Goal: Task Accomplishment & Management: Manage account settings

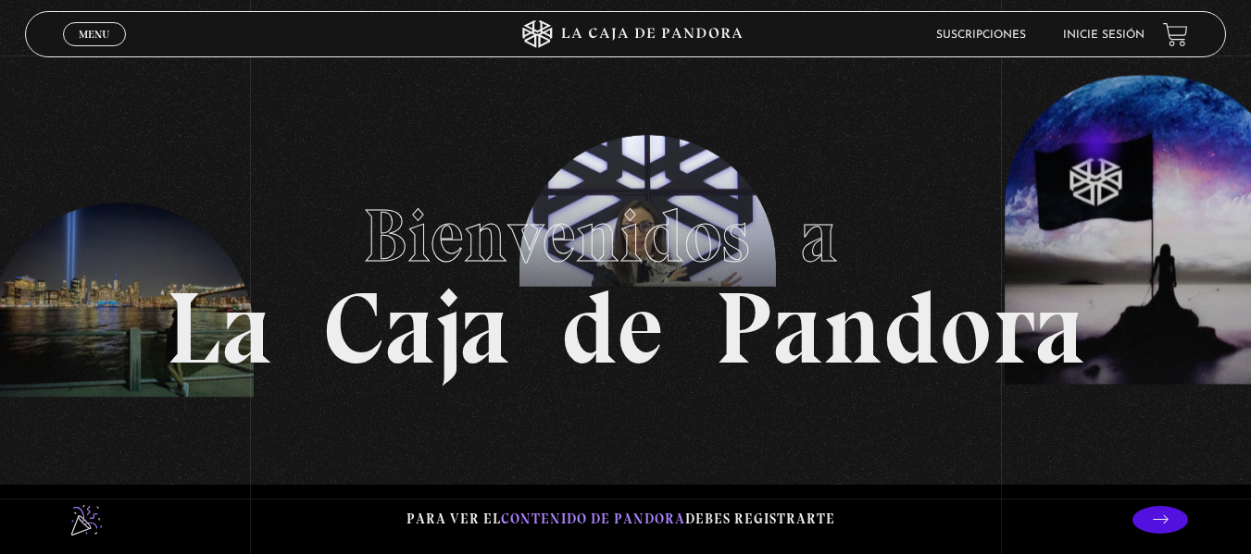
click at [1099, 148] on section "Bienvenidos a La Caja de Pandora" at bounding box center [625, 277] width 1251 height 554
click at [1102, 35] on link "Inicie sesión" at bounding box center [1103, 35] width 81 height 11
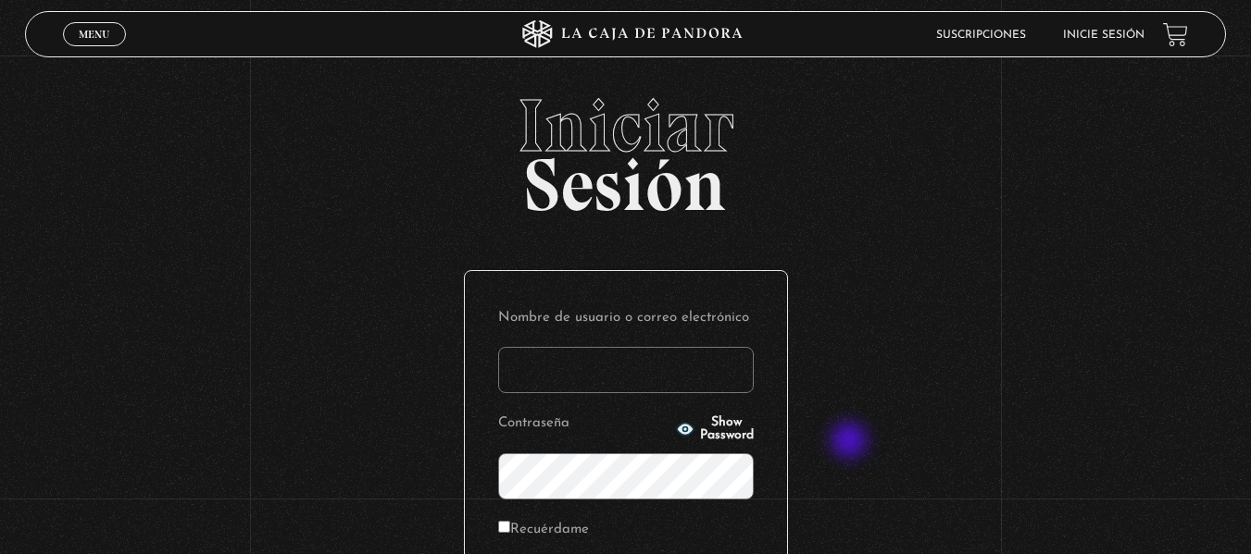
click at [850, 443] on div "Iniciar Sesión Nombre de usuario o correo electrónico Contraseña Show Password …" at bounding box center [625, 443] width 1251 height 709
click at [691, 361] on input "Nombre de usuario o correo electrónico" at bounding box center [625, 370] width 255 height 46
click at [708, 376] on input "Nombre de usuario o correo electrónico" at bounding box center [625, 370] width 255 height 46
type input "an_barran@hotmail.com"
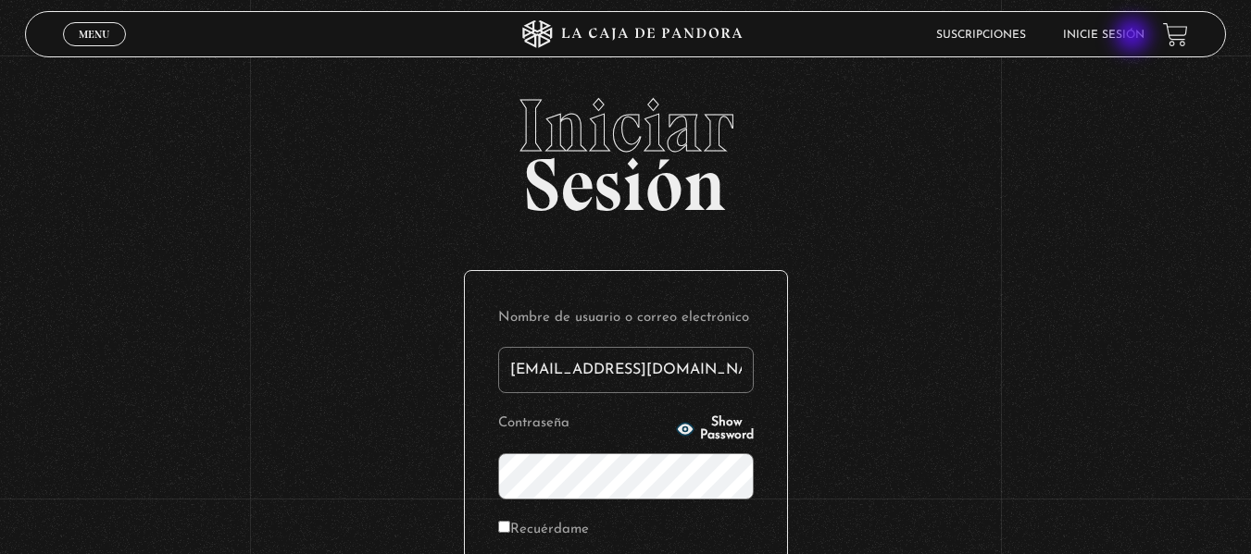
click at [1134, 36] on link "Inicie sesión" at bounding box center [1103, 35] width 81 height 11
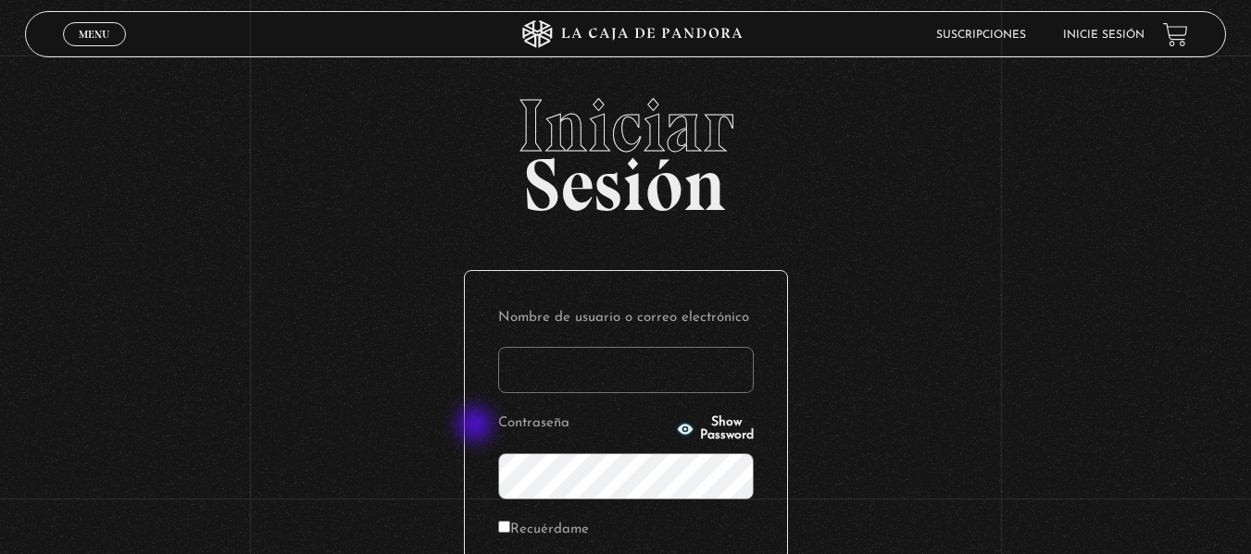
click at [476, 426] on div "Nombre de usuario o correo electrónico Contraseña Show Password Recuérdame Acce…" at bounding box center [626, 461] width 322 height 380
click at [728, 380] on input "Nombre de usuario o correo electrónico" at bounding box center [625, 370] width 255 height 46
click at [890, 365] on div "Iniciar Sesión Nombre de usuario o correo electrónico Contraseña Show Password …" at bounding box center [625, 443] width 1251 height 709
type input "[EMAIL_ADDRESS][DOMAIN_NAME]"
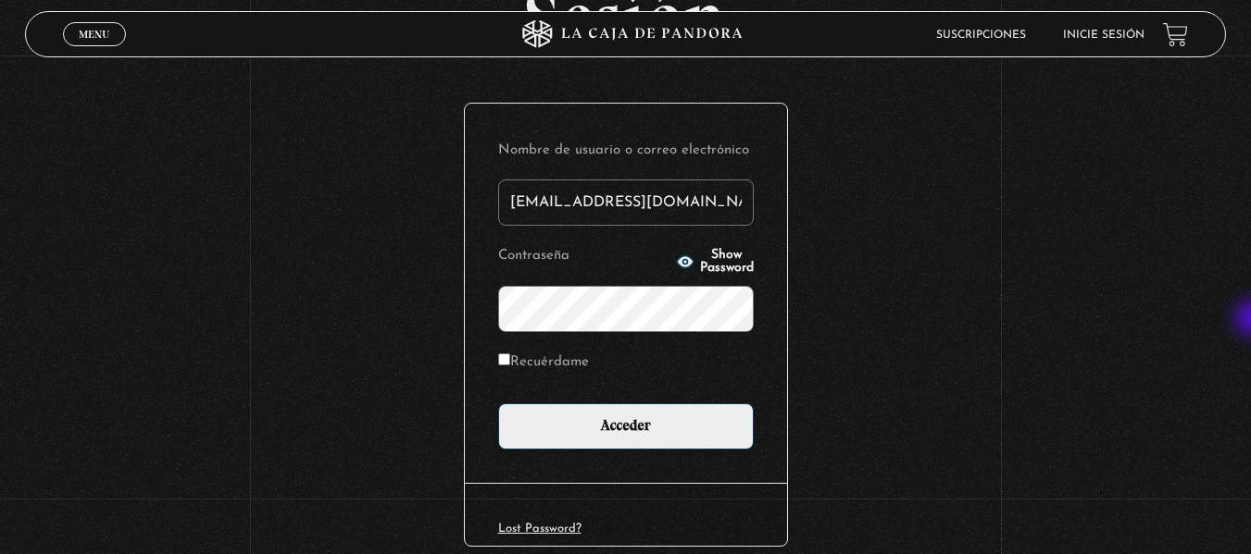
scroll to position [197, 0]
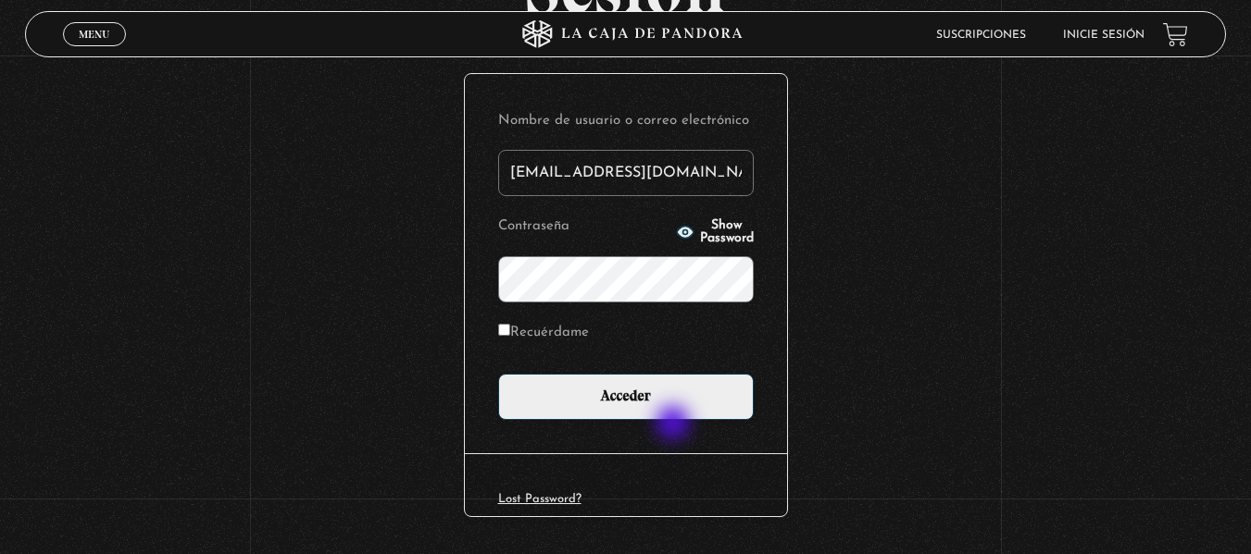
click at [675, 425] on div "Nombre de usuario o correo electrónico an_barran@hotmail.com Contraseña Show Pa…" at bounding box center [626, 264] width 322 height 380
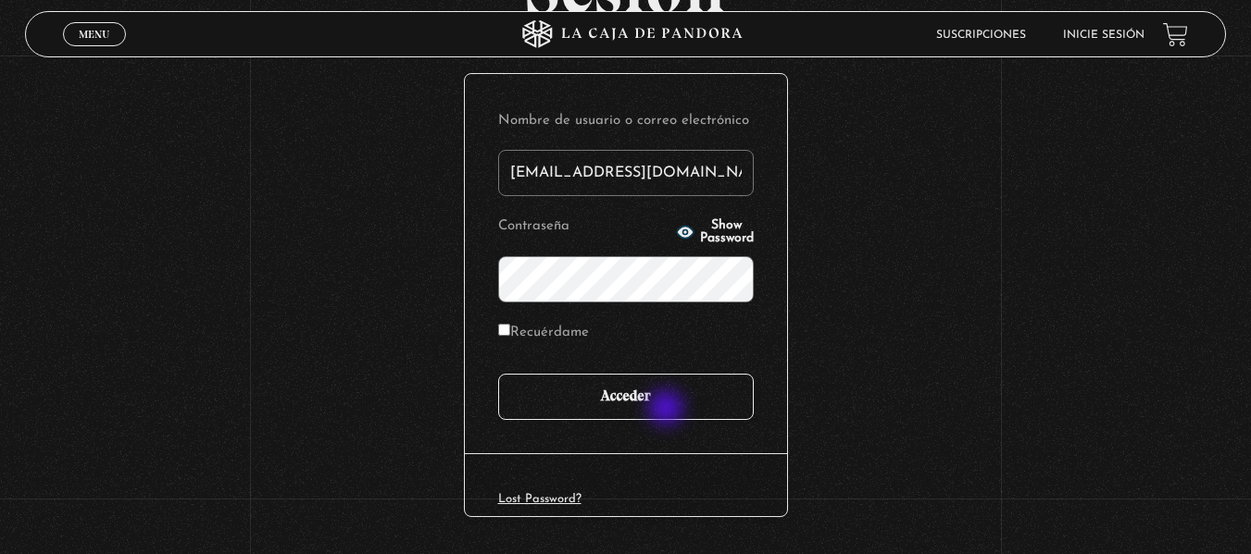
click at [668, 412] on input "Acceder" at bounding box center [625, 397] width 255 height 46
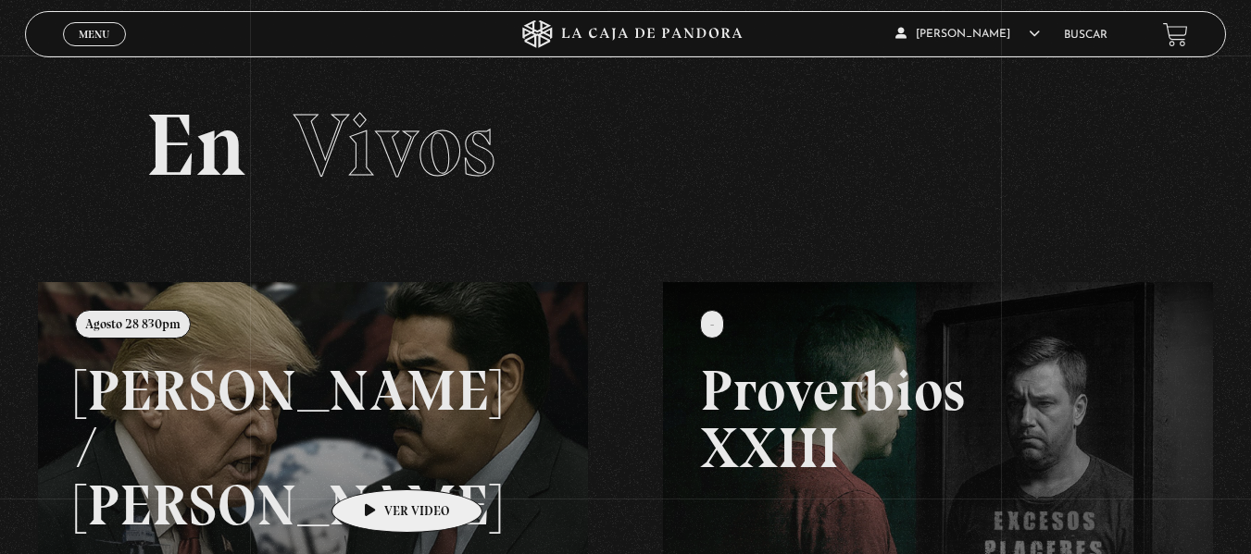
click at [365, 464] on link at bounding box center [663, 559] width 1251 height 554
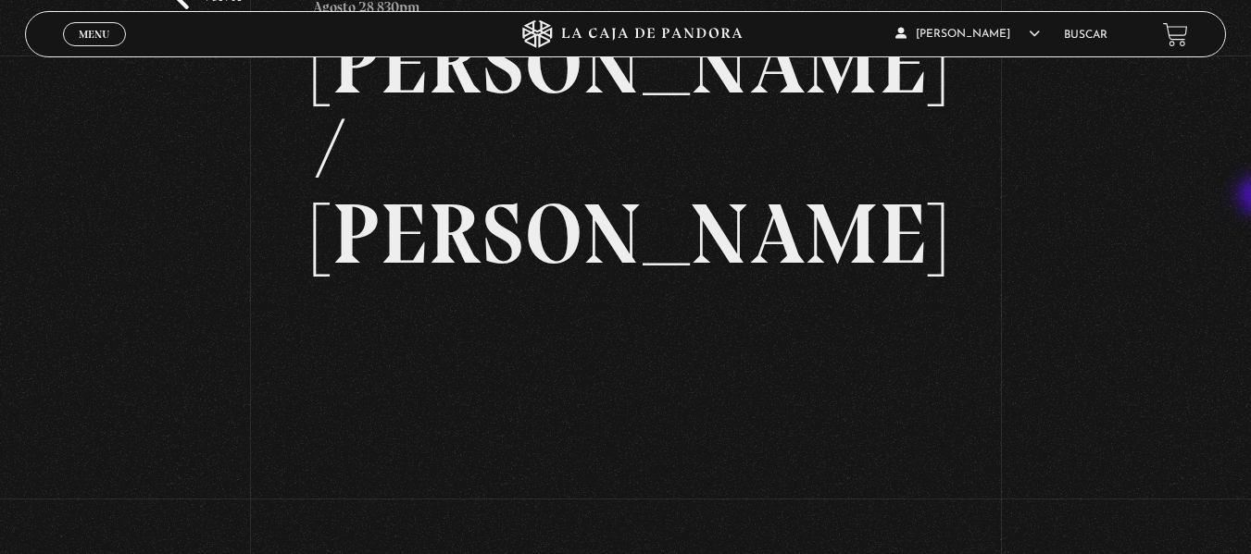
scroll to position [133, 0]
